Goal: Transaction & Acquisition: Purchase product/service

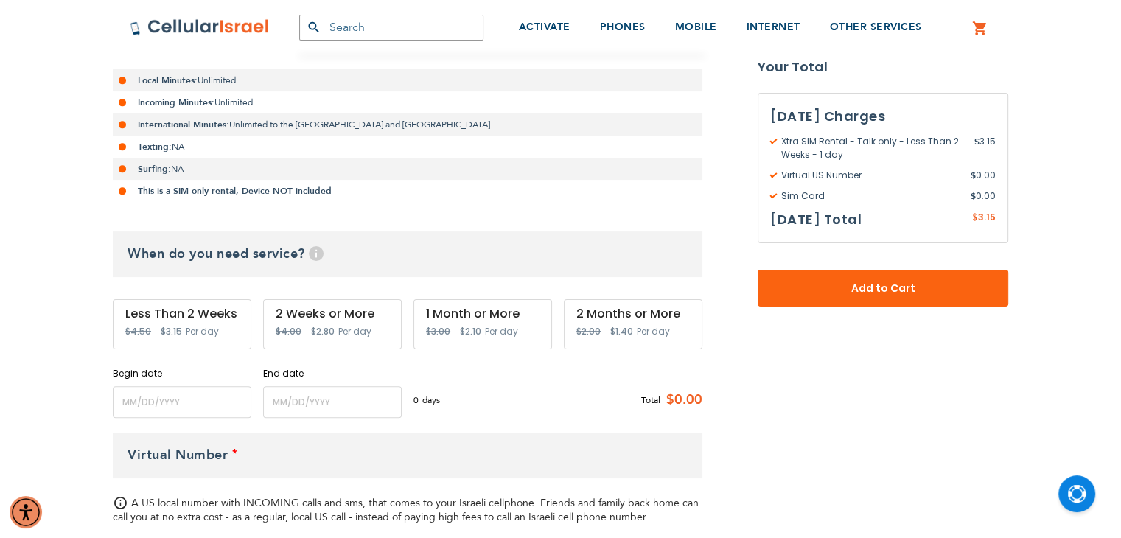
scroll to position [368, 0]
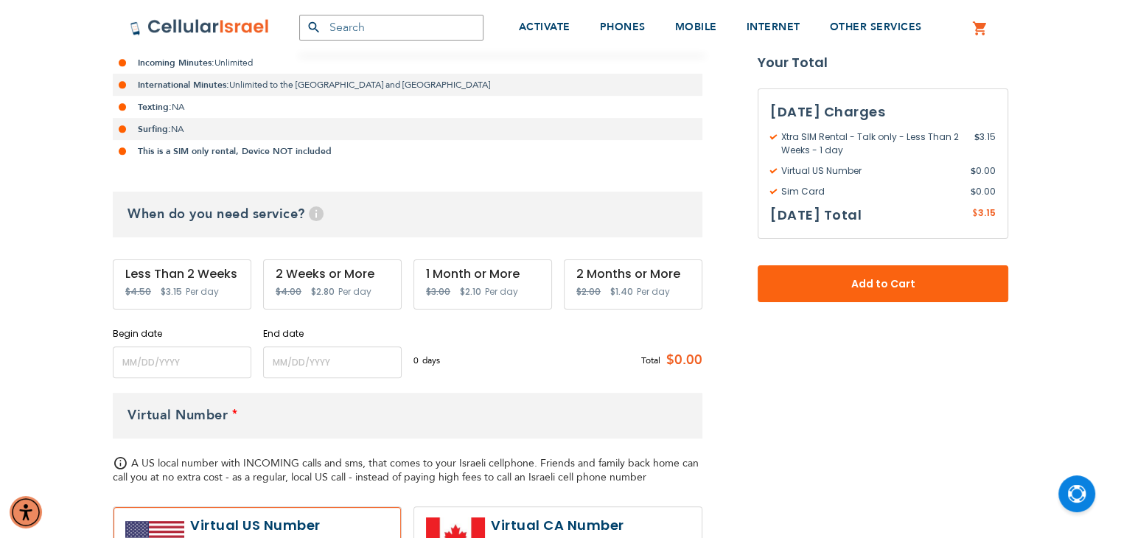
click at [209, 287] on span "Per day" at bounding box center [202, 291] width 33 height 13
click at [202, 282] on div "Less Than 2 Weeks Special Price $3.15 Regular Price $4.50 Per day" at bounding box center [182, 284] width 139 height 50
click at [192, 346] on input "name" at bounding box center [182, 362] width 139 height 32
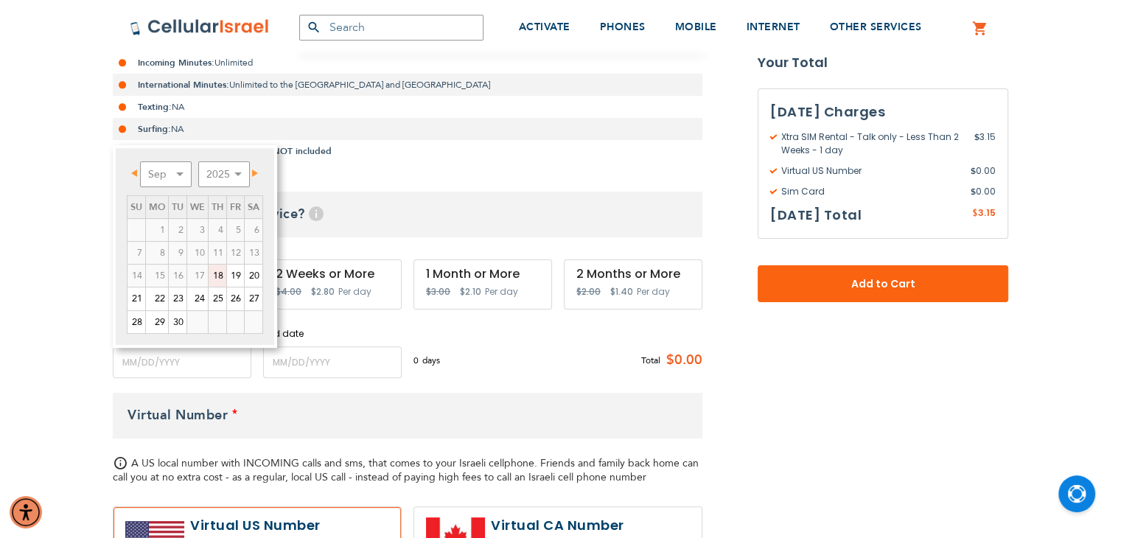
click at [217, 278] on link "18" at bounding box center [218, 276] width 18 height 22
type input "[DATE]"
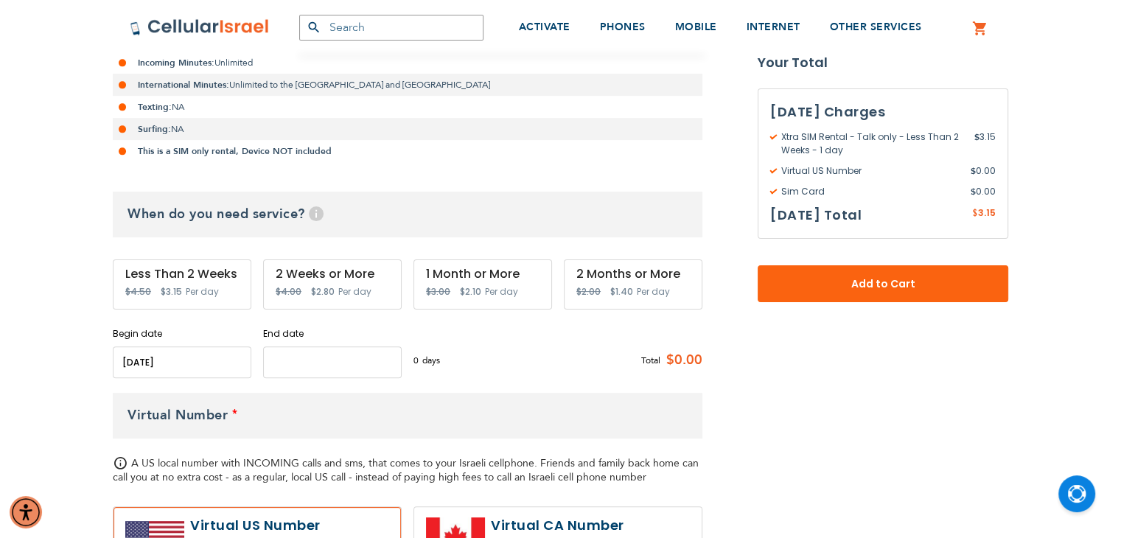
click at [288, 368] on input "name" at bounding box center [332, 362] width 139 height 32
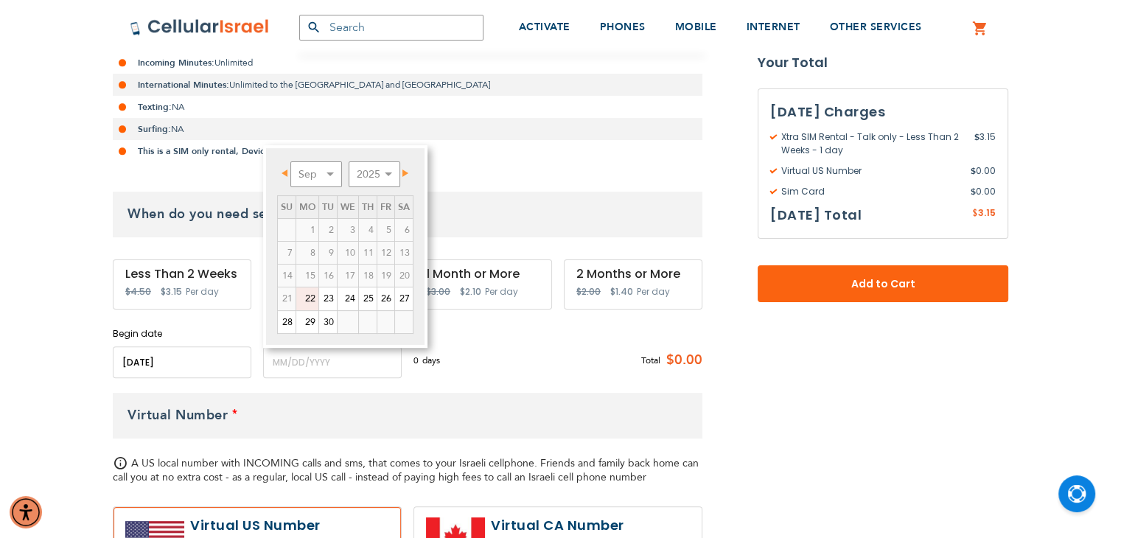
click at [298, 303] on link "22" at bounding box center [307, 298] width 22 height 22
type input "[DATE]"
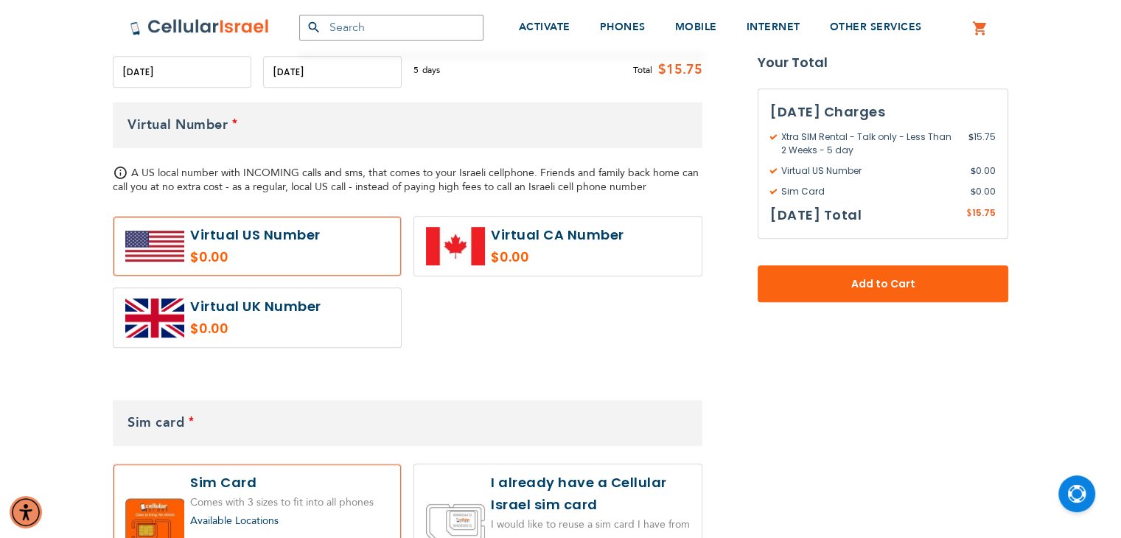
scroll to position [737, 0]
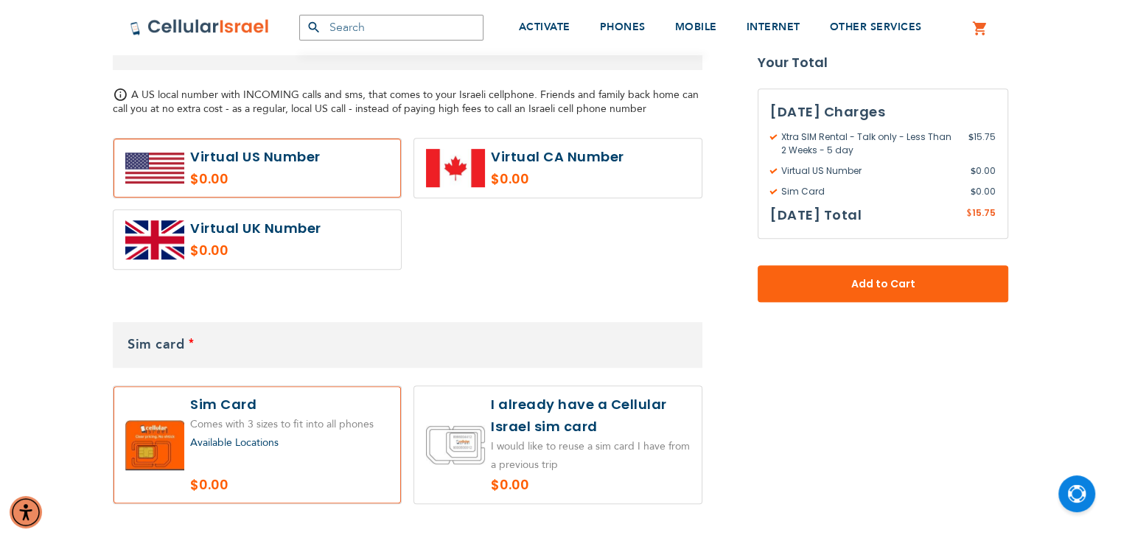
click at [570, 422] on label at bounding box center [557, 444] width 287 height 117
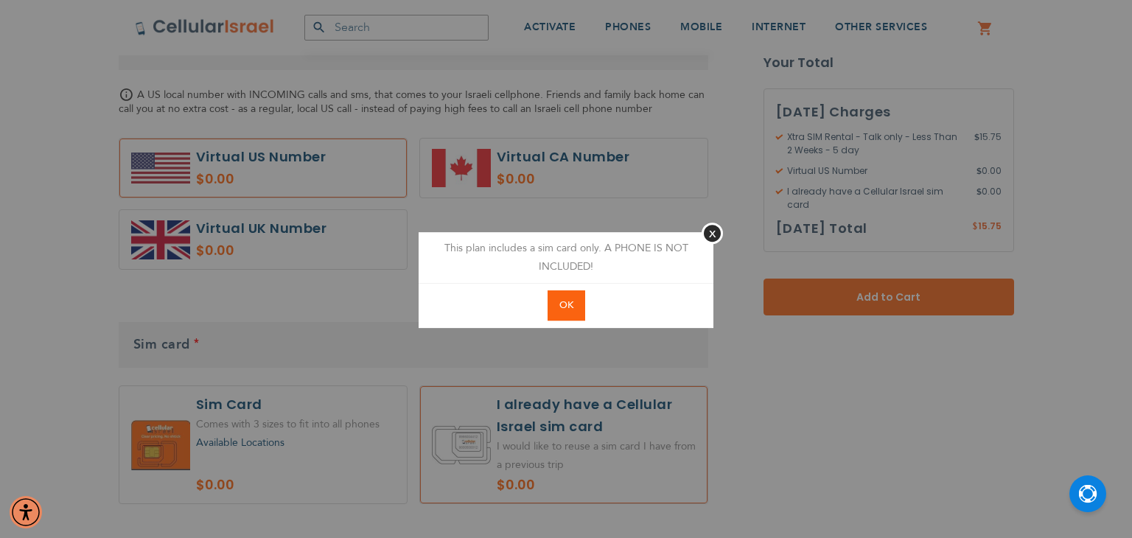
click at [581, 298] on button "OK" at bounding box center [567, 305] width 38 height 30
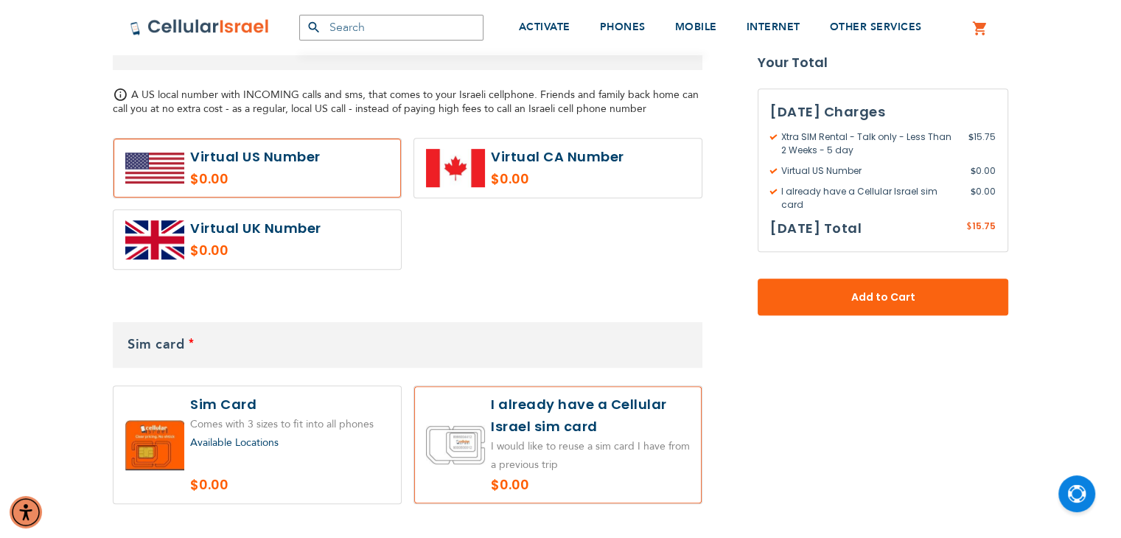
click at [529, 447] on label at bounding box center [557, 444] width 287 height 117
radio input "true"
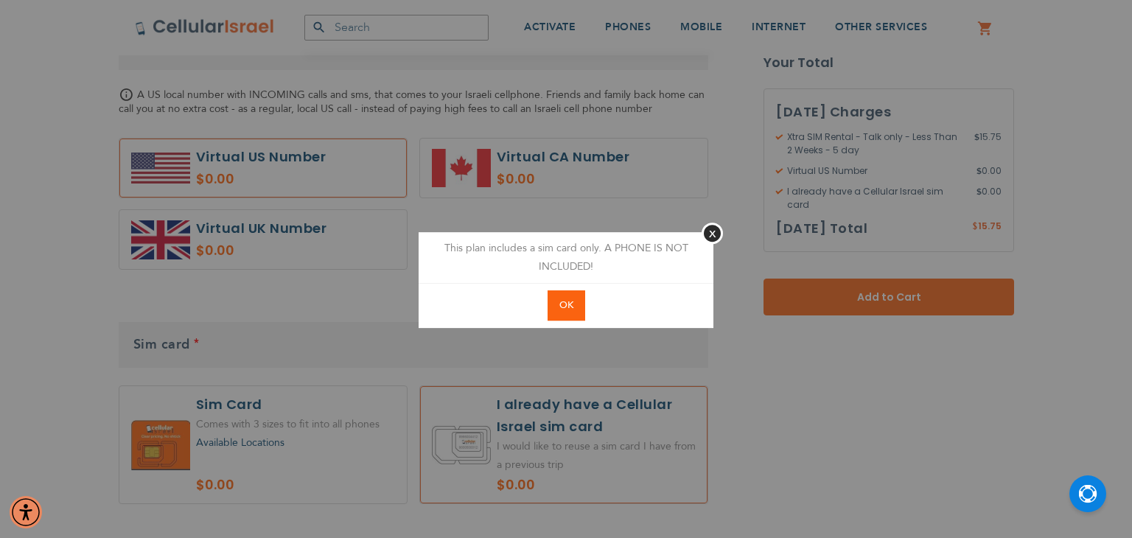
click at [563, 296] on button "OK" at bounding box center [567, 305] width 38 height 30
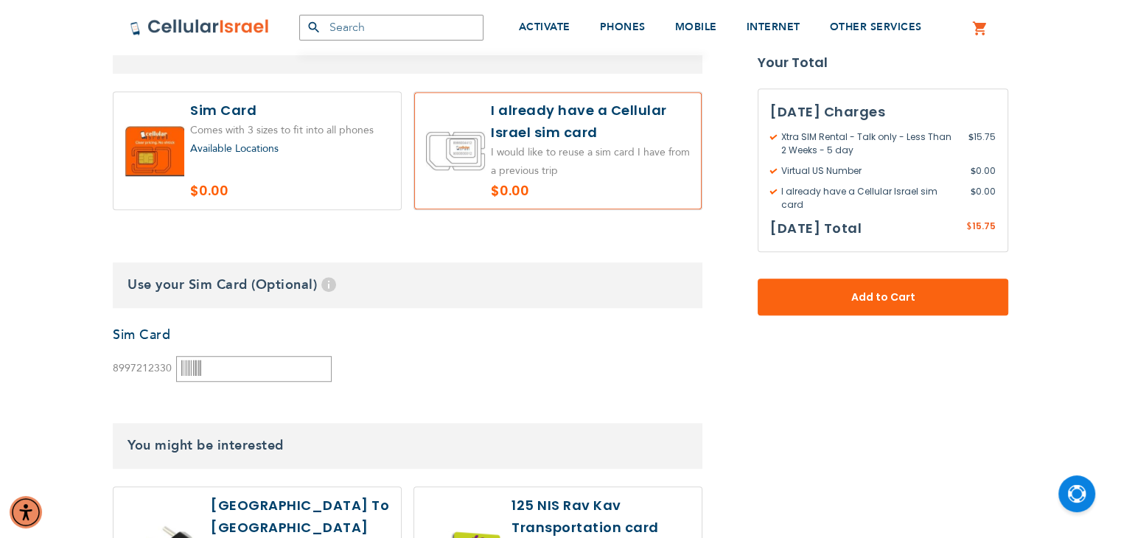
scroll to position [1032, 0]
click at [224, 363] on input "text" at bounding box center [253, 368] width 155 height 26
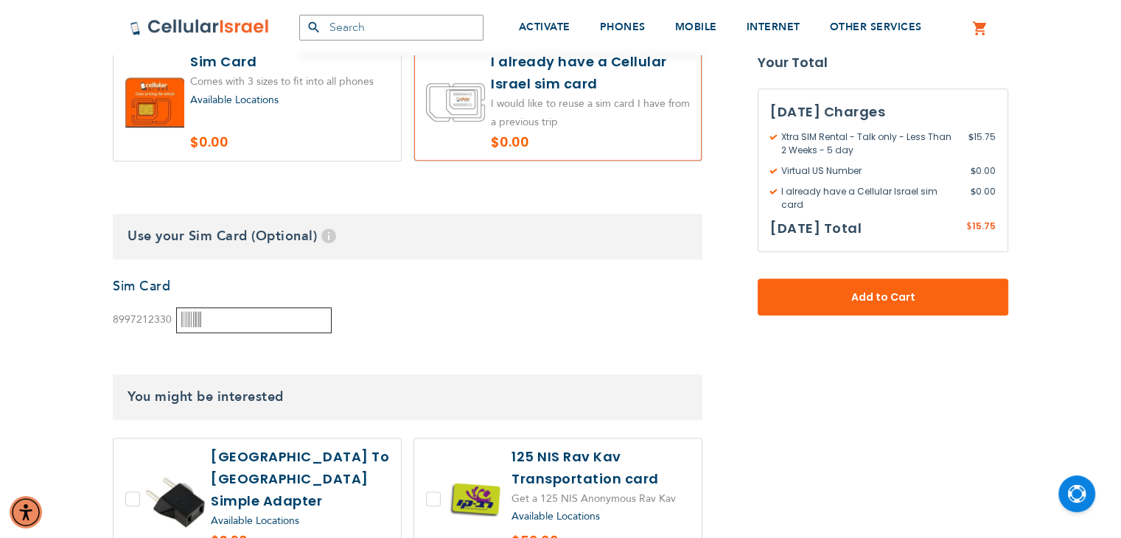
scroll to position [1105, 0]
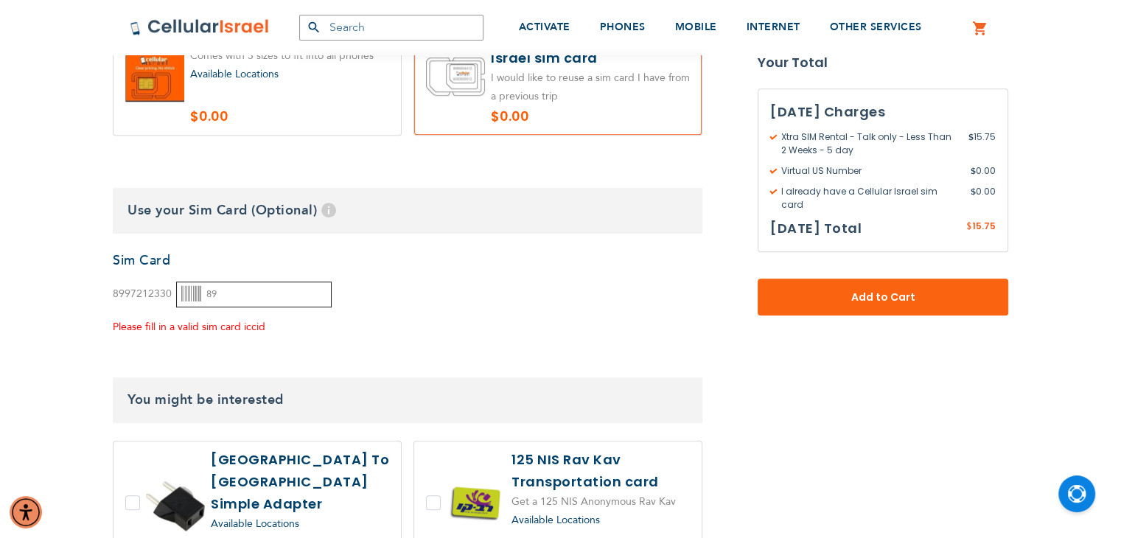
type input "8"
type input "194018439340"
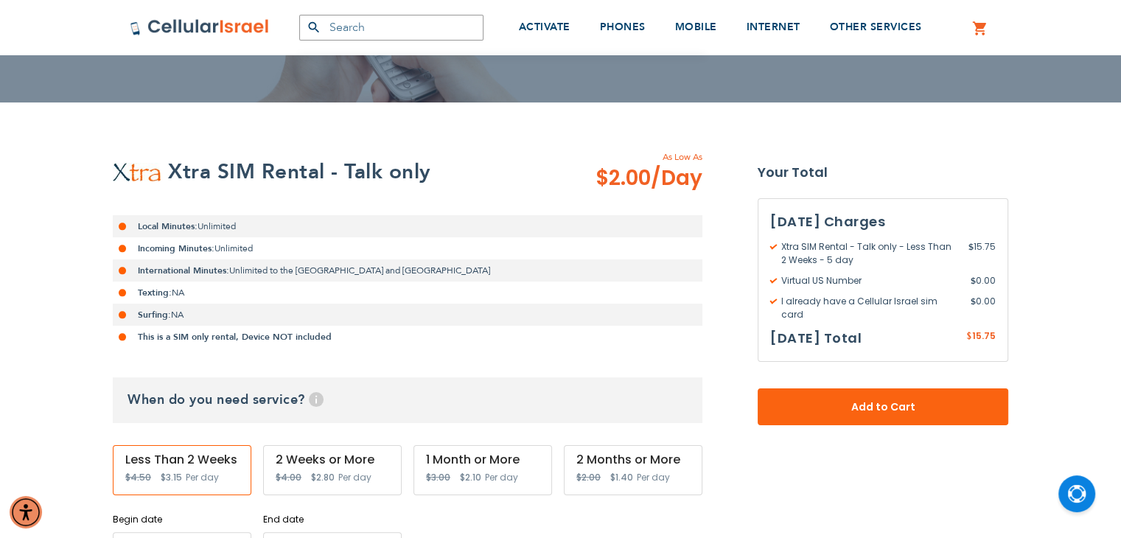
scroll to position [0, 0]
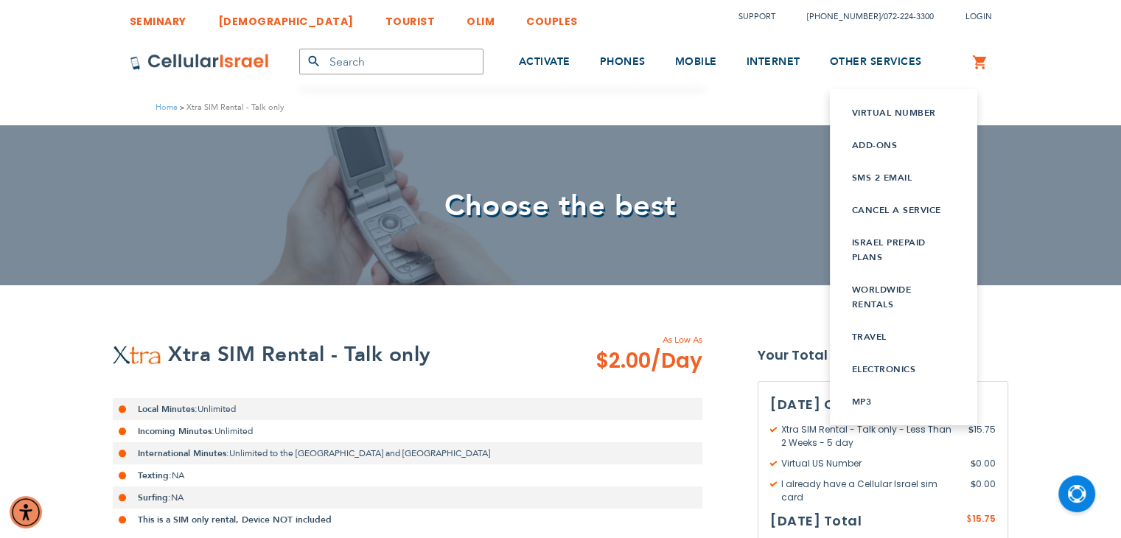
click at [900, 245] on link "Israel prepaid plans" at bounding box center [903, 249] width 103 height 29
